Goal: Check status

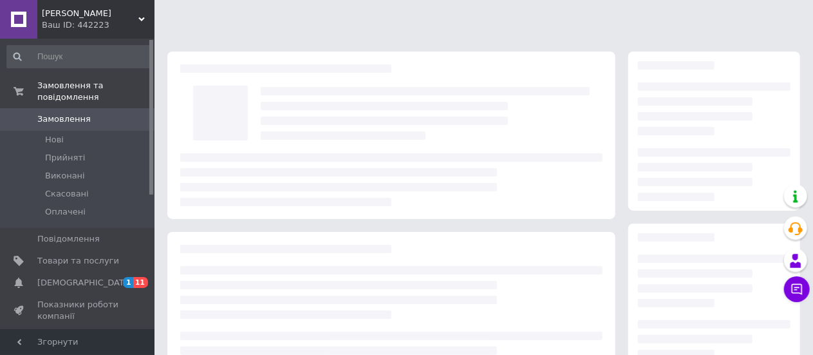
scroll to position [233, 0]
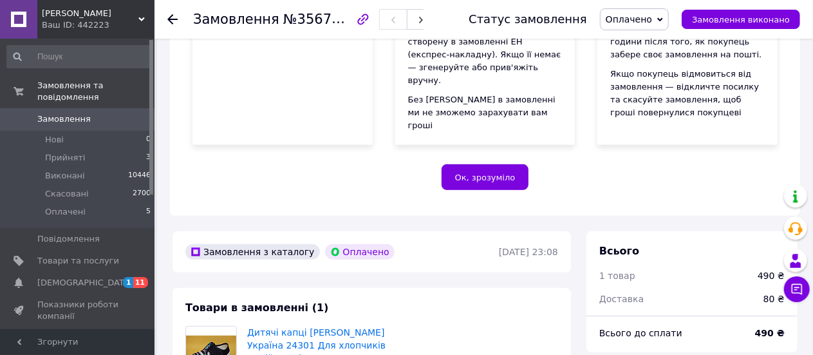
click at [171, 19] on use at bounding box center [172, 19] width 10 height 10
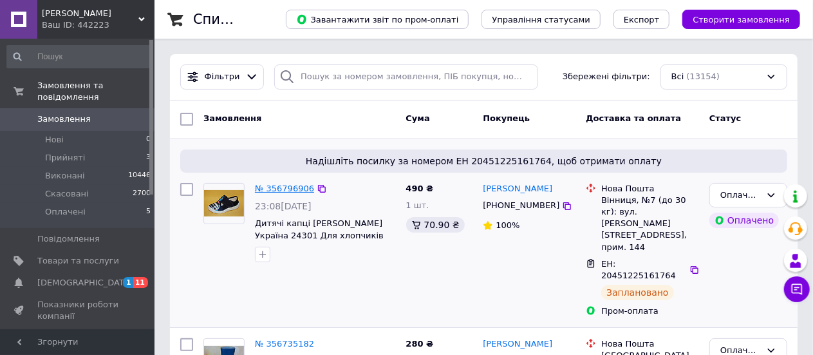
click at [283, 188] on link "№ 356796906" at bounding box center [284, 188] width 59 height 10
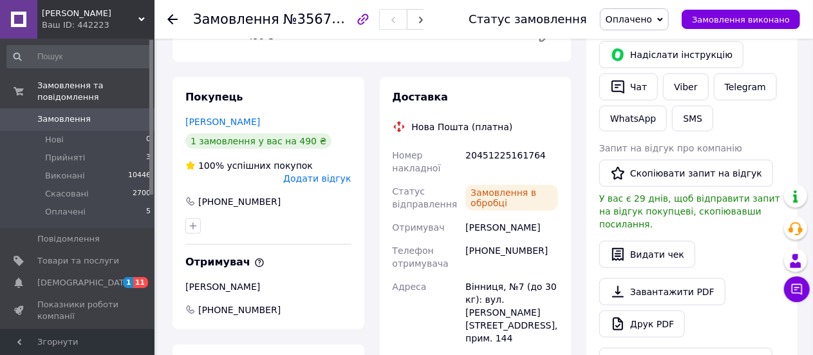
scroll to position [451, 0]
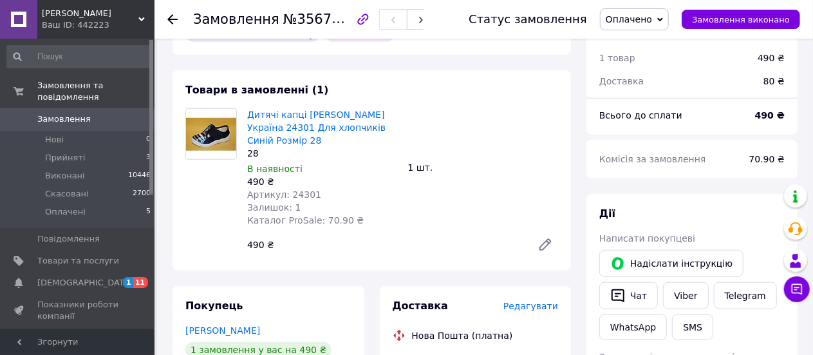
drag, startPoint x: 543, startPoint y: 326, endPoint x: 394, endPoint y: 328, distance: 149.4
copy div "Номер накладної 20451225161764"
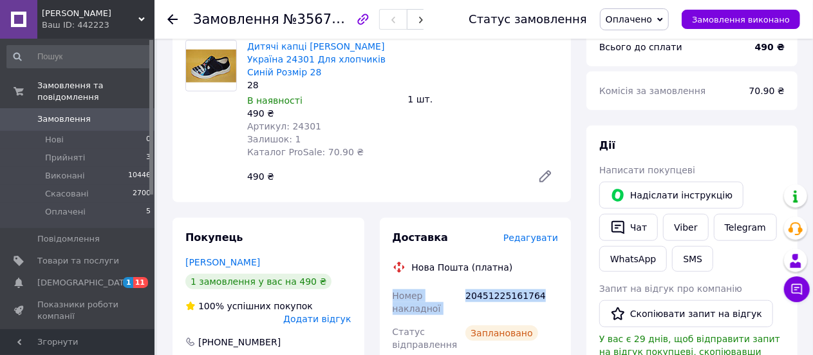
scroll to position [601, 0]
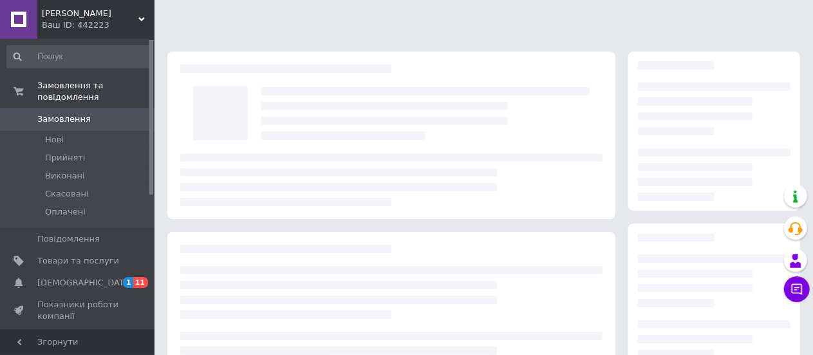
scroll to position [233, 0]
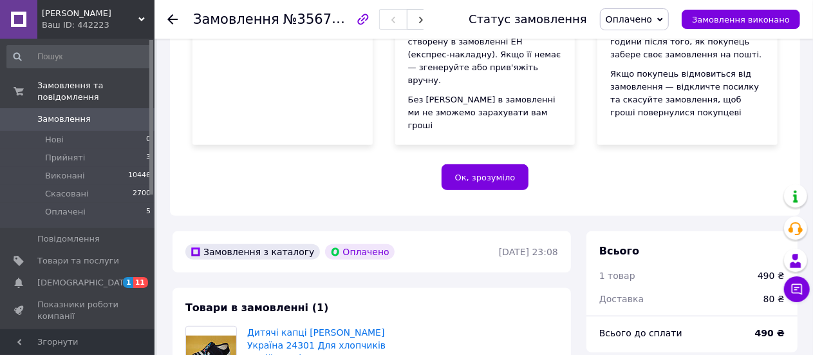
click at [174, 21] on icon at bounding box center [172, 19] width 10 height 10
